Goal: Information Seeking & Learning: Learn about a topic

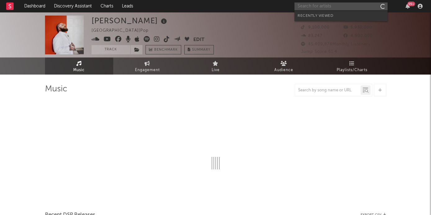
click at [323, 5] on input "text" at bounding box center [340, 6] width 93 height 8
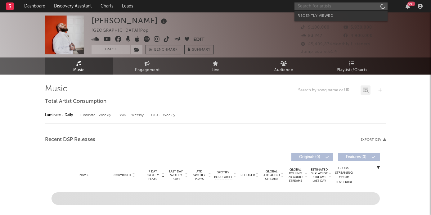
select select "6m"
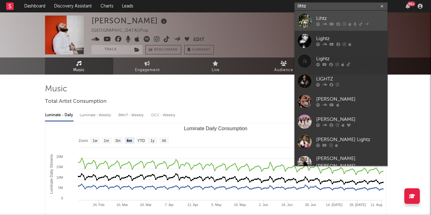
type input "lihtz"
click at [328, 21] on div "Lihtz" at bounding box center [350, 18] width 68 height 7
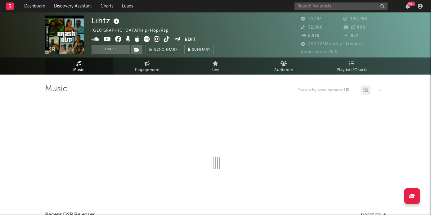
select select "6m"
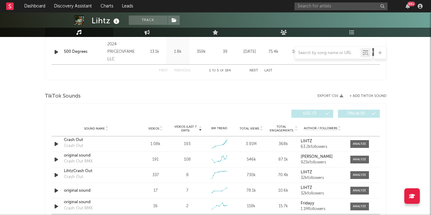
scroll to position [385, 0]
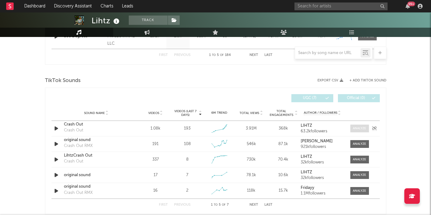
click at [358, 128] on div at bounding box center [359, 128] width 13 height 5
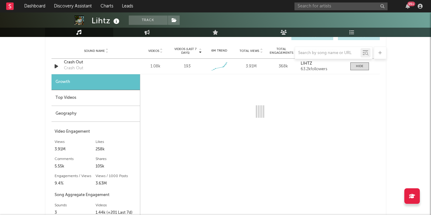
select select "1w"
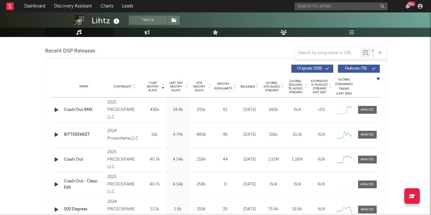
scroll to position [212, 0]
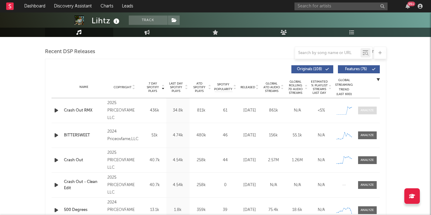
click at [363, 110] on div at bounding box center [366, 110] width 13 height 5
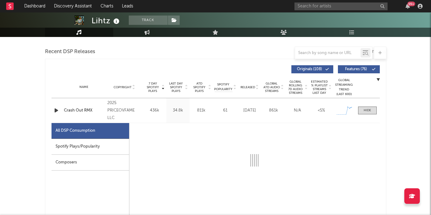
select select "1w"
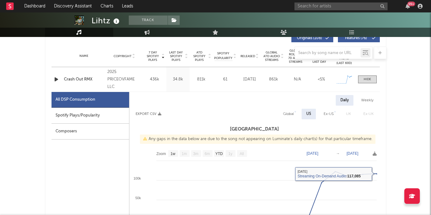
scroll to position [241, 0]
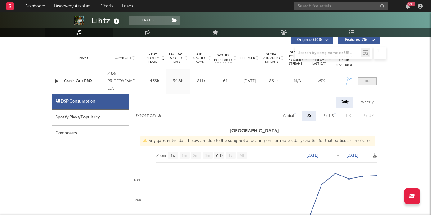
click at [366, 81] on div at bounding box center [366, 81] width 7 height 5
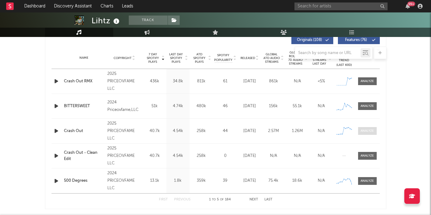
click at [365, 129] on div at bounding box center [366, 130] width 13 height 5
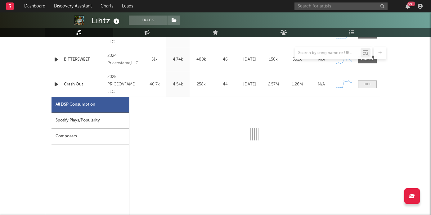
select select "1w"
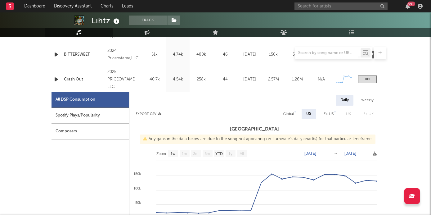
scroll to position [282, 0]
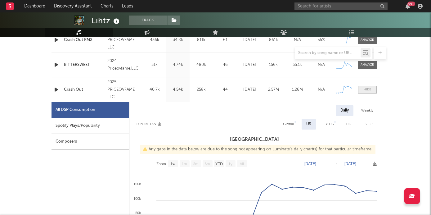
click at [365, 89] on div at bounding box center [366, 89] width 7 height 5
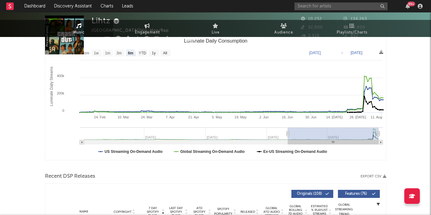
scroll to position [0, 0]
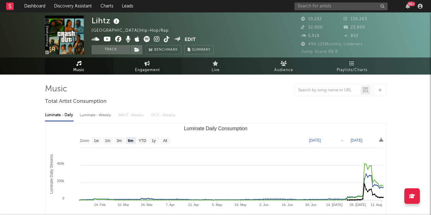
click at [153, 71] on span "Engagement" at bounding box center [147, 69] width 25 height 7
select select "1w"
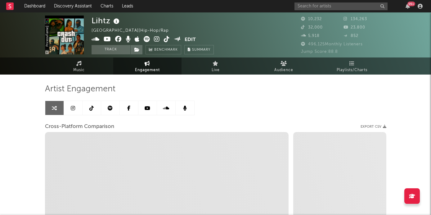
select select "1m"
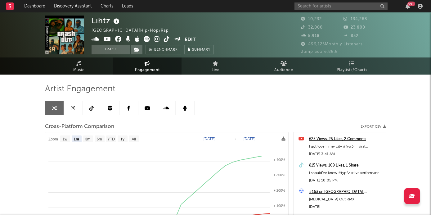
click at [167, 42] on icon at bounding box center [167, 39] width 6 height 6
